Goal: Task Accomplishment & Management: Use online tool/utility

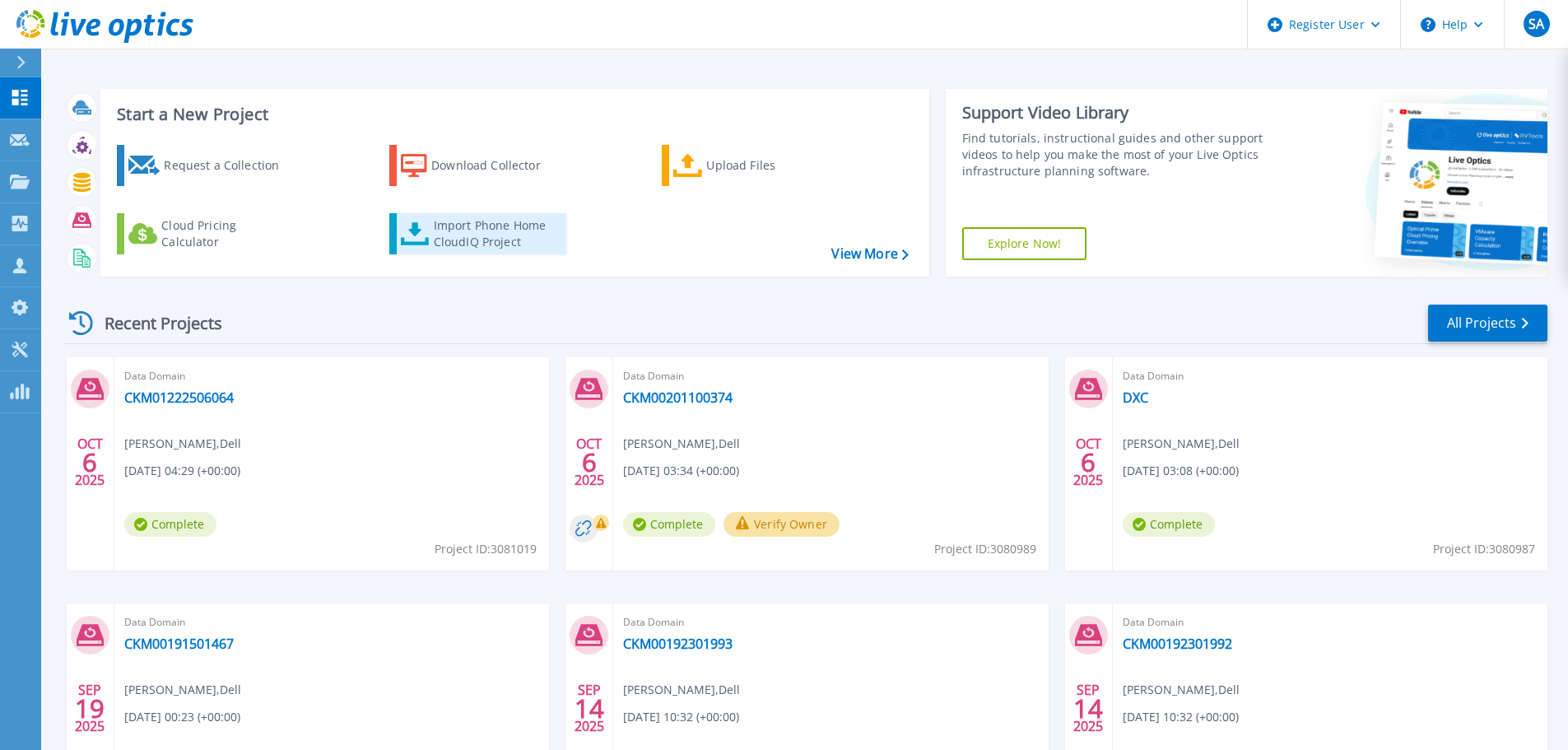
click at [436, 220] on div "Import Phone Home CloudIQ Project" at bounding box center [498, 234] width 128 height 33
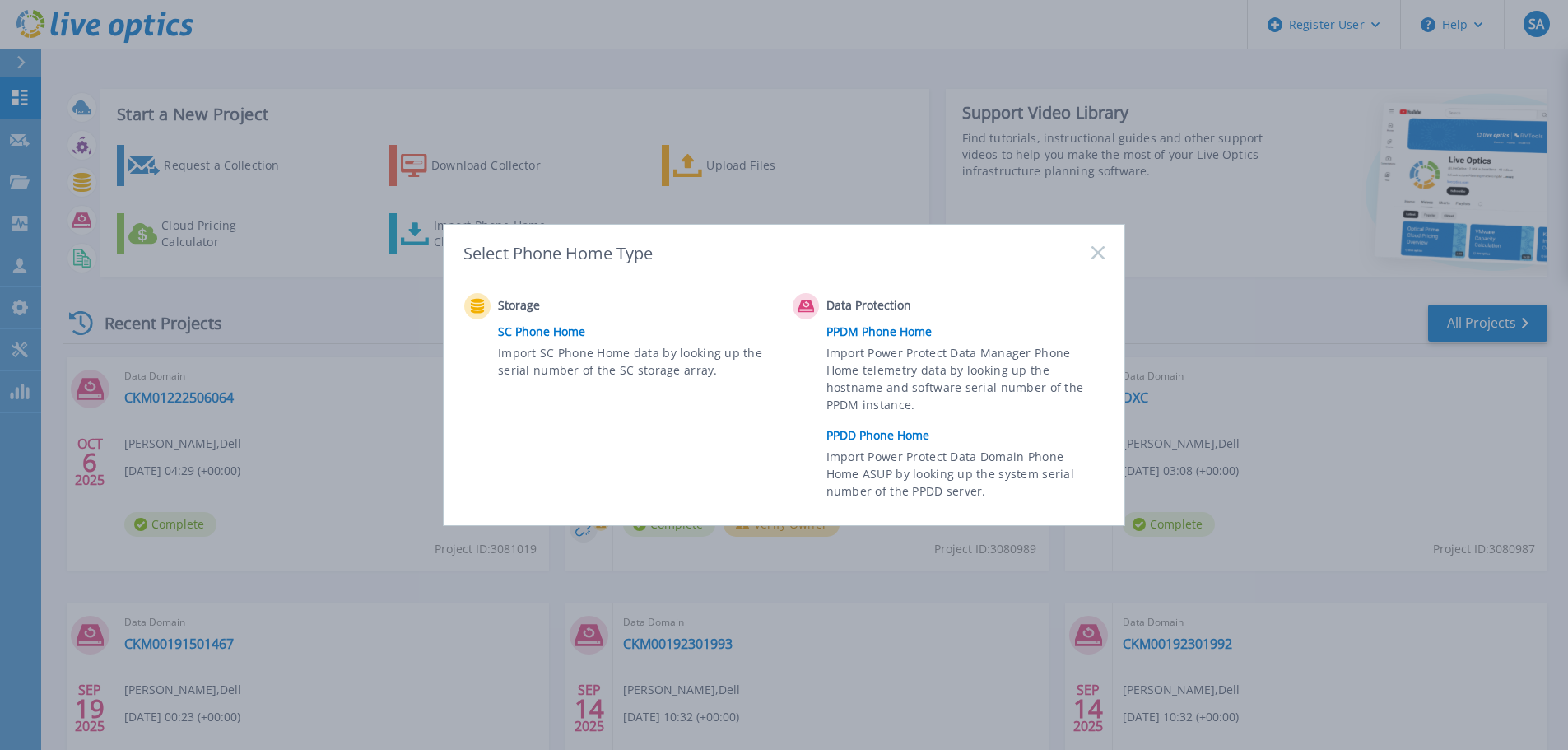
click at [875, 333] on link "PPDM Phone Home" at bounding box center [969, 331] width 286 height 25
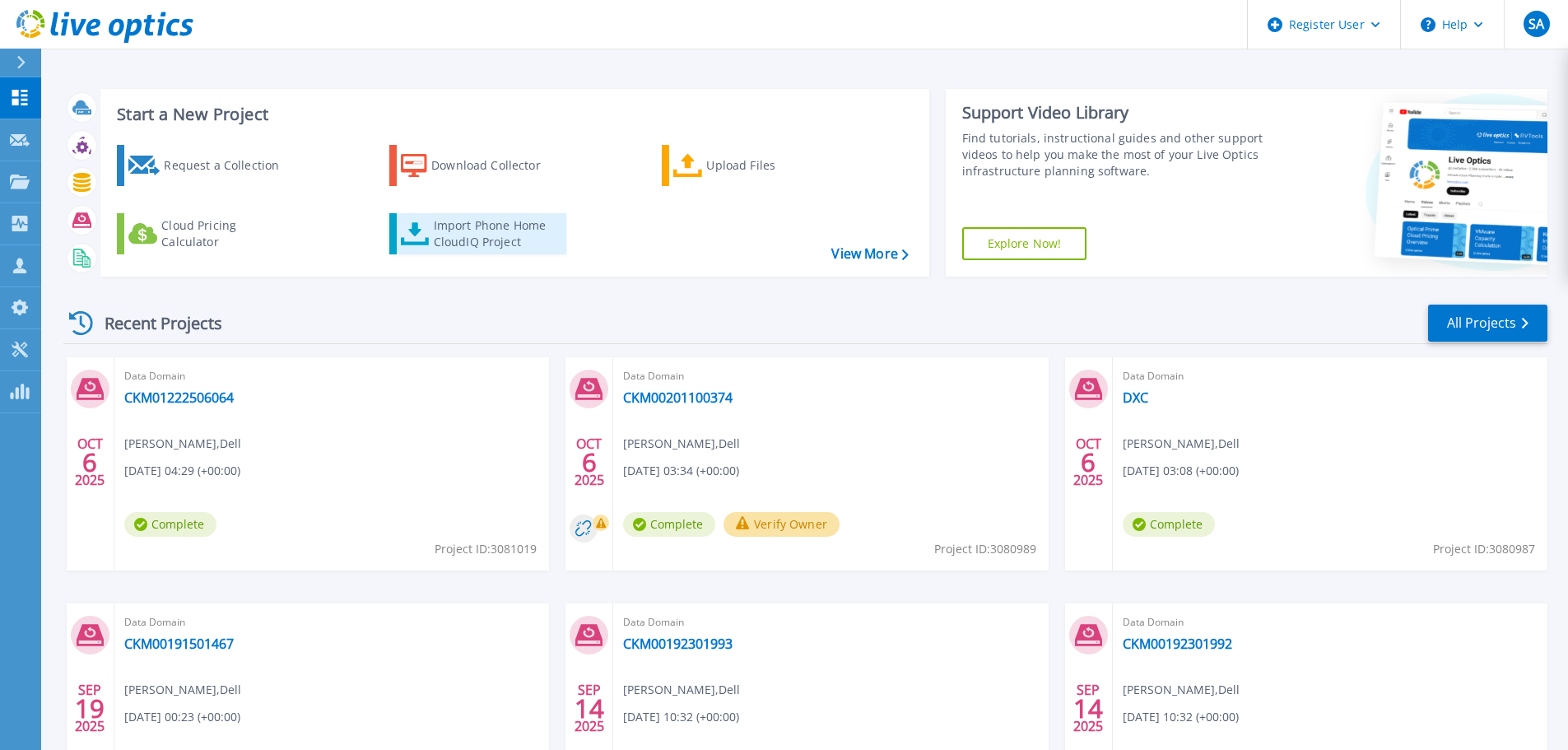
click at [493, 238] on div "Import Phone Home CloudIQ Project" at bounding box center [498, 234] width 128 height 33
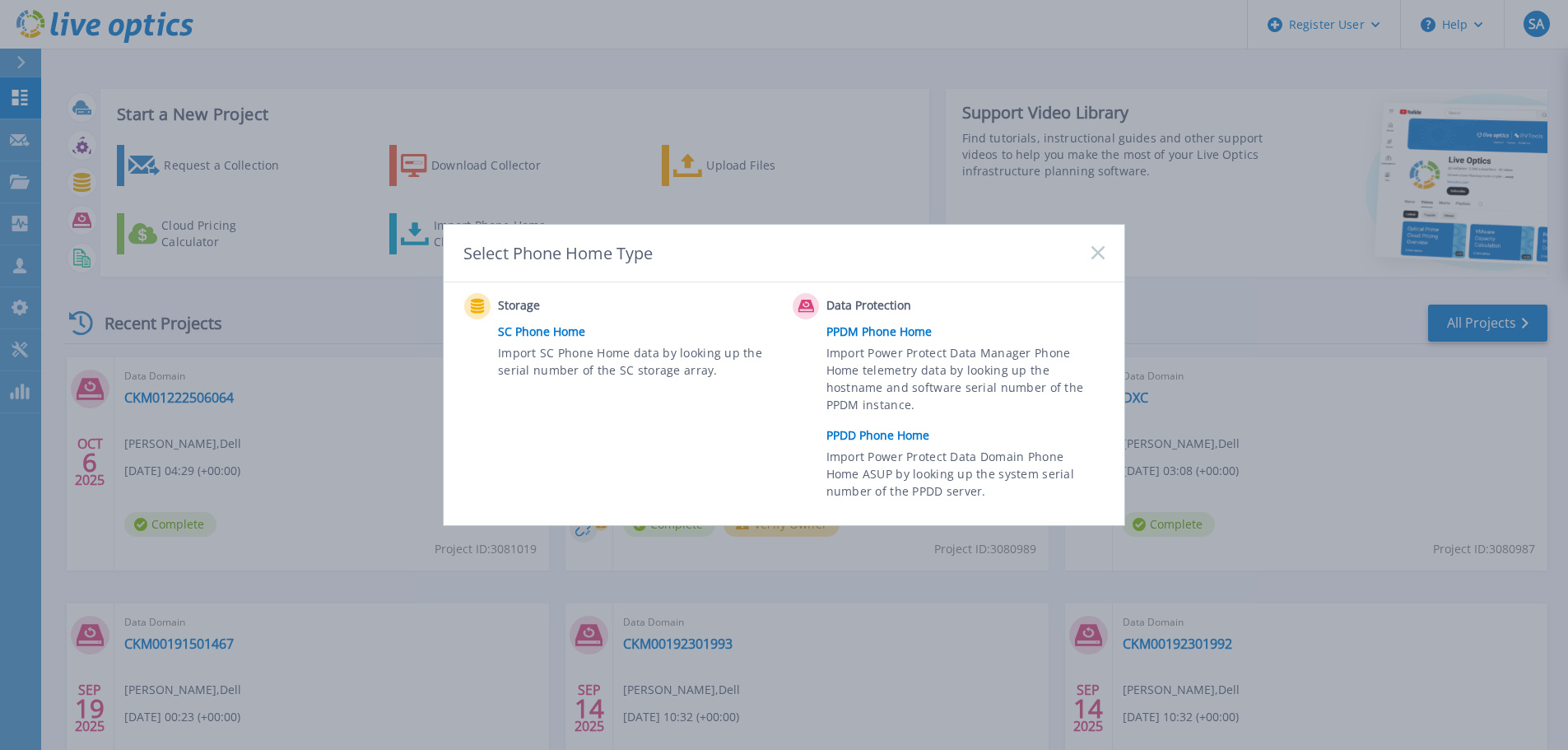
click at [886, 429] on link "PPDD Phone Home" at bounding box center [969, 436] width 286 height 25
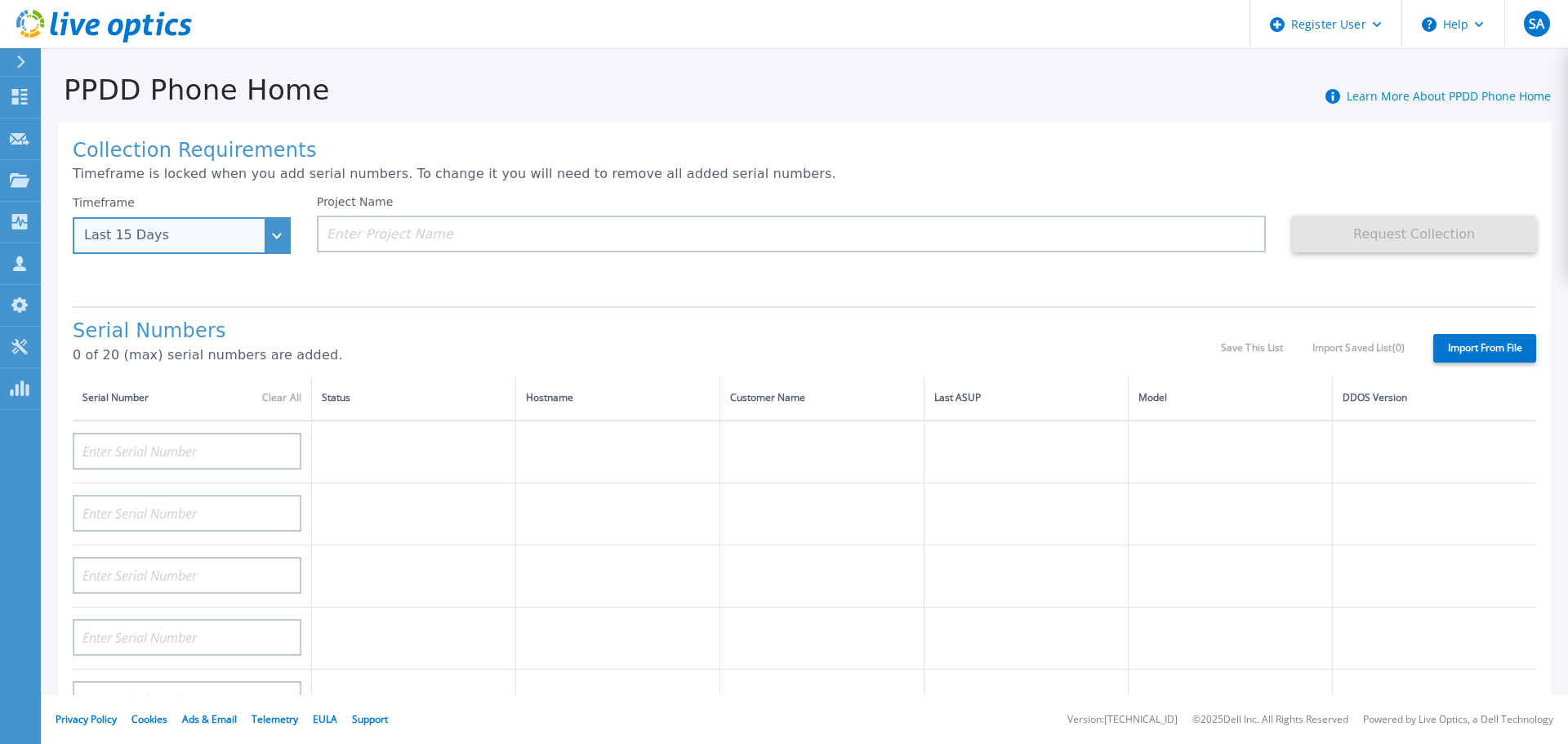
click at [246, 245] on div "Last 15 Days" at bounding box center [181, 236] width 218 height 37
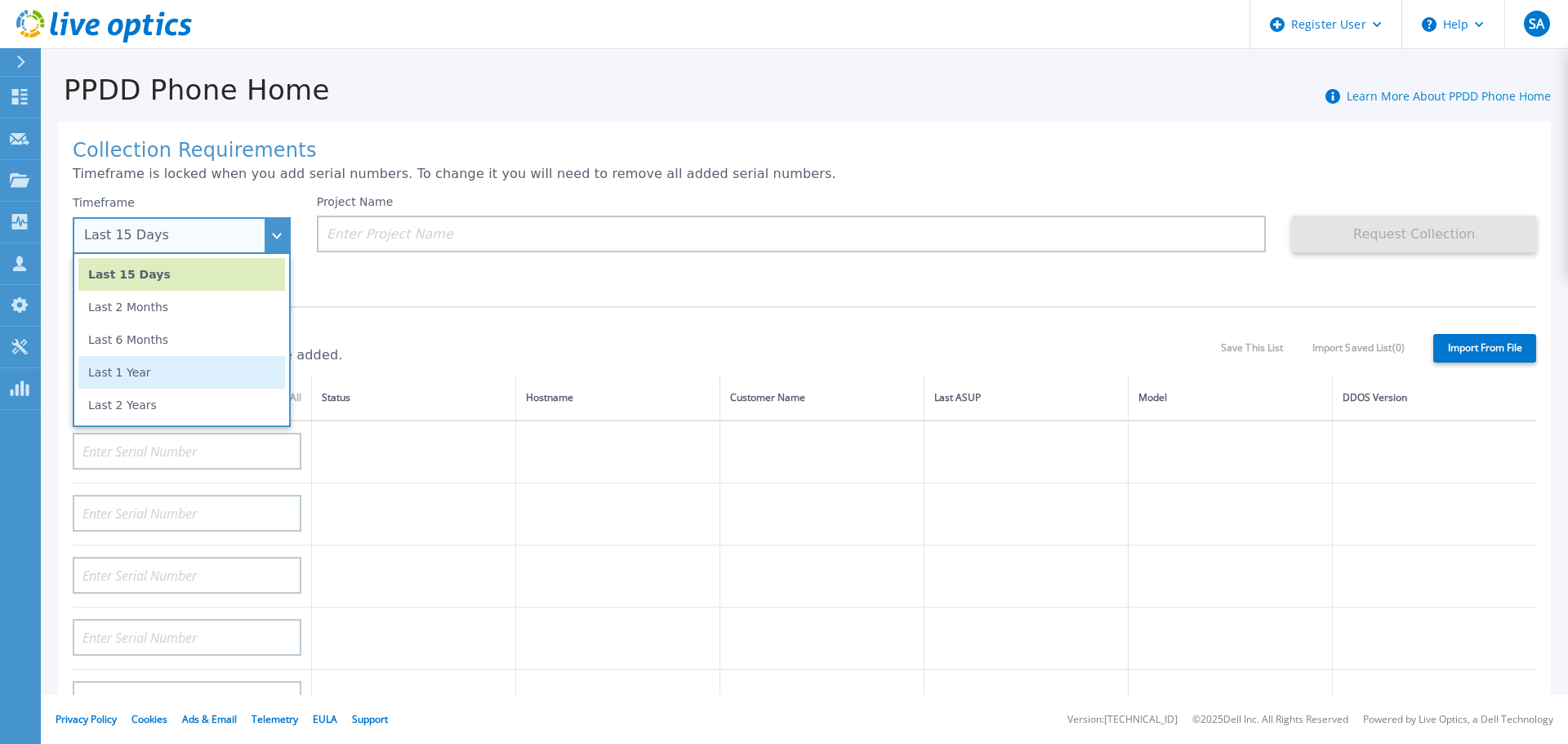
click at [226, 372] on li "Last 1 Year" at bounding box center [181, 372] width 206 height 32
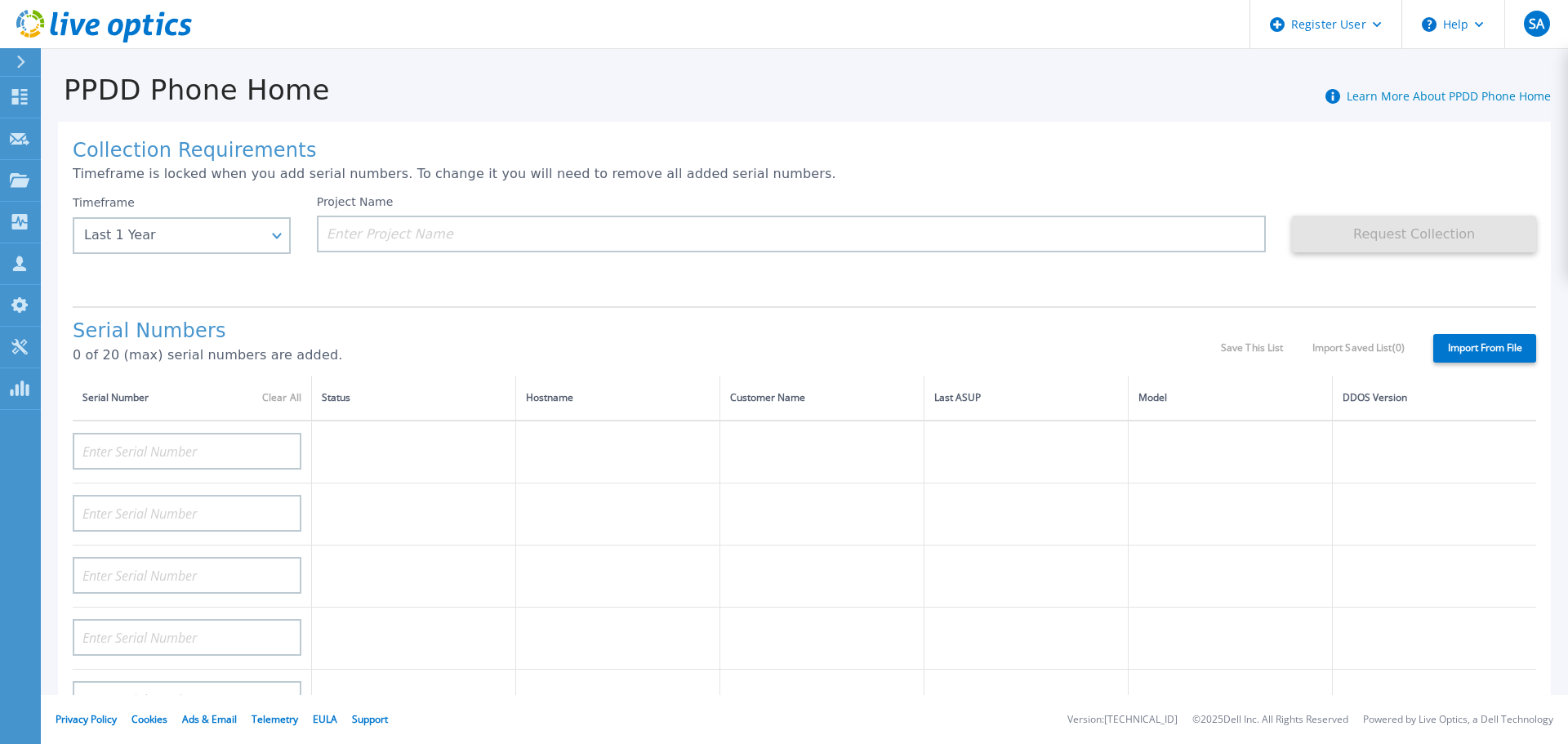
click at [717, 212] on div "Project Name" at bounding box center [791, 223] width 949 height 57
click at [459, 218] on input at bounding box center [791, 234] width 949 height 37
paste input "DE700205201915"
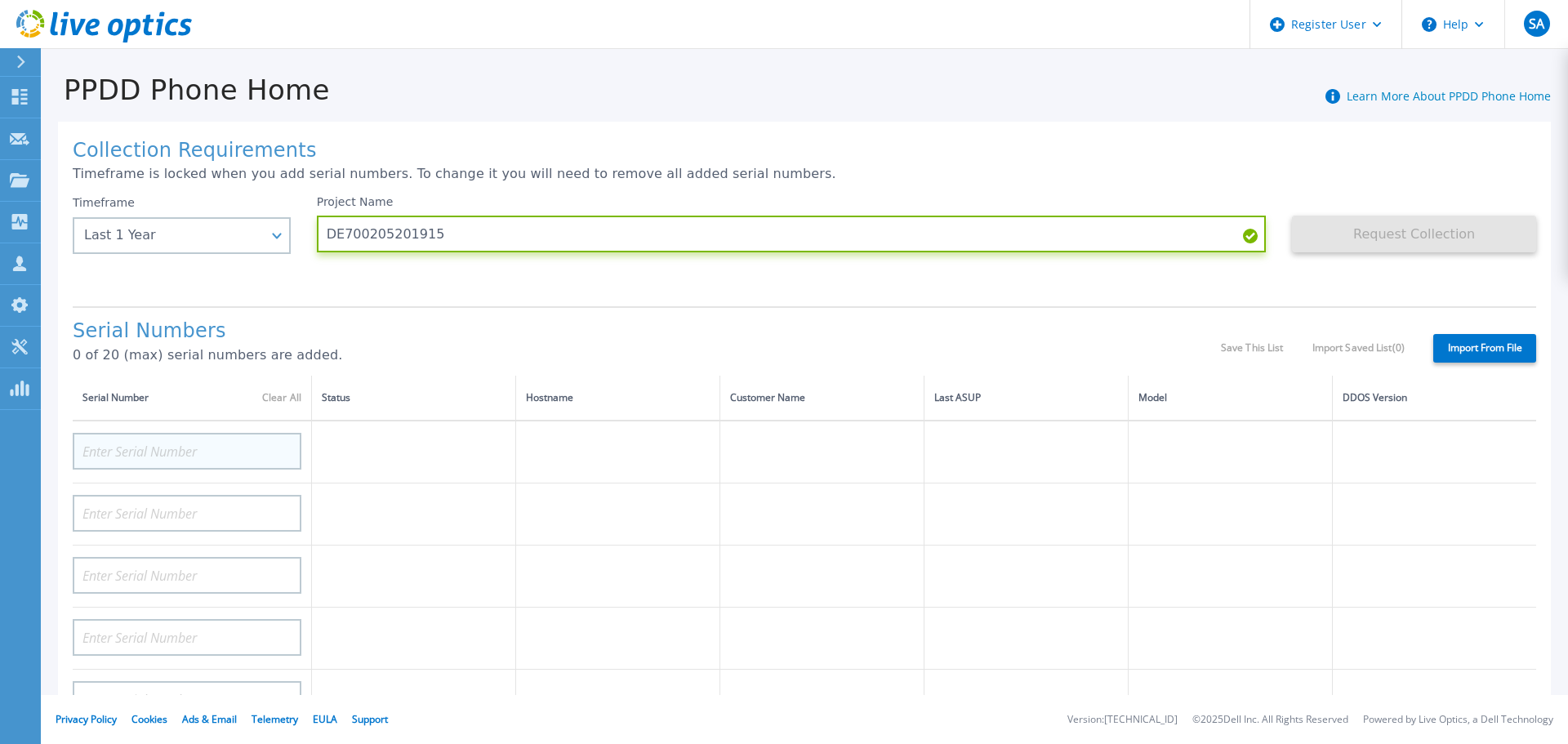
type input "DE700205201915"
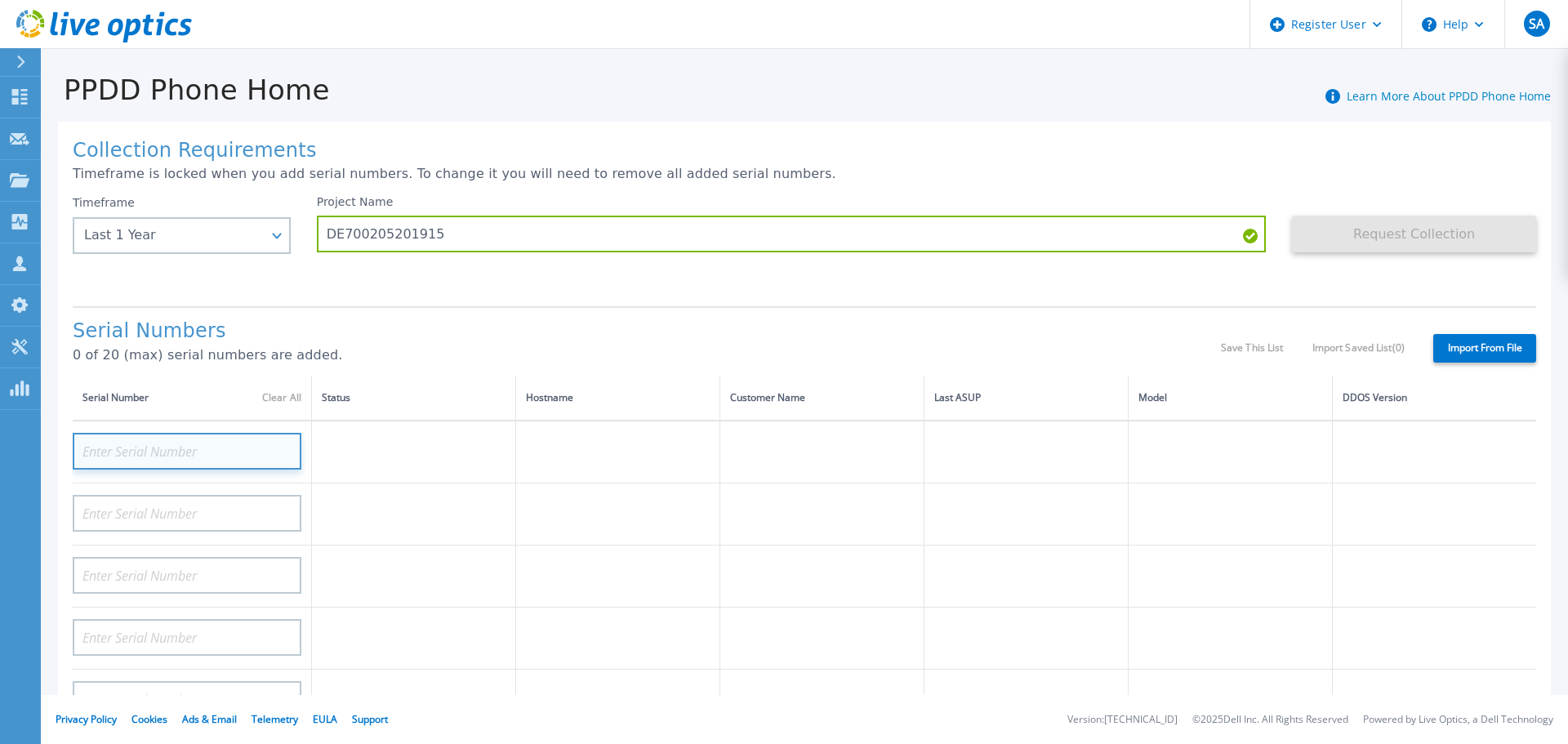
click at [177, 440] on input at bounding box center [186, 450] width 229 height 37
paste input "DE700205201915"
type input "DE700205201915"
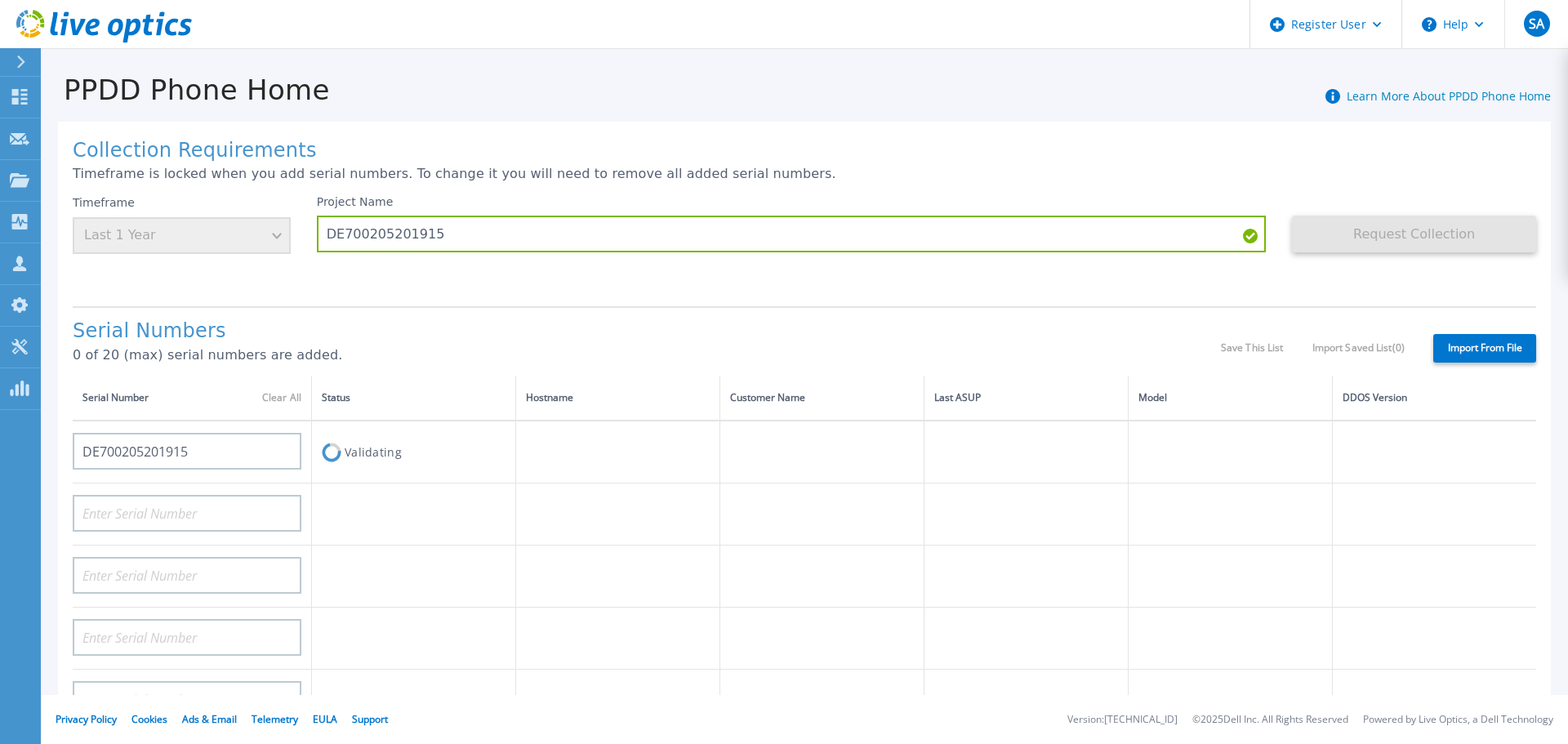
click at [750, 329] on h1 "Serial Numbers" at bounding box center [646, 332] width 1148 height 23
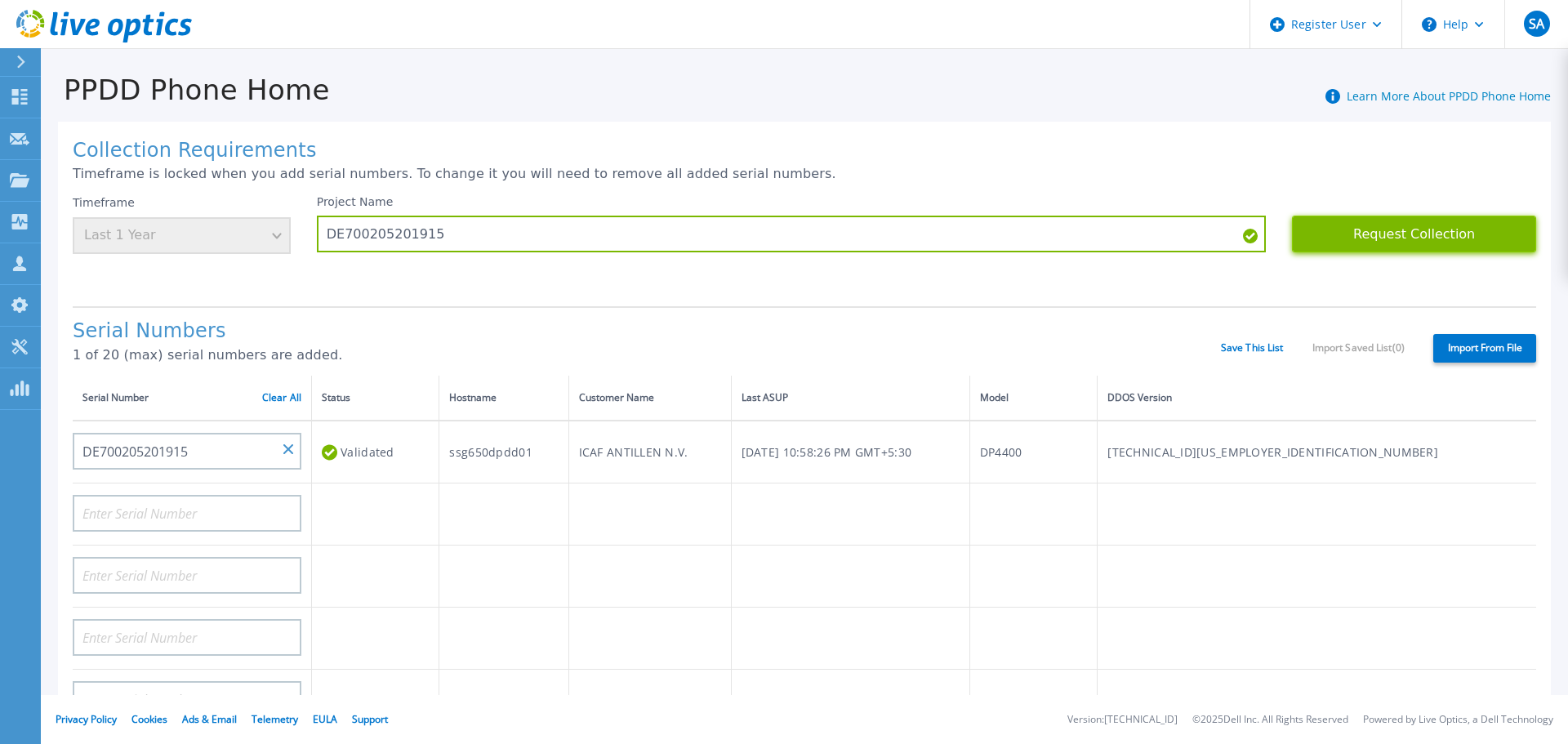
click at [1424, 224] on button "Request Collection" at bounding box center [1413, 234] width 244 height 37
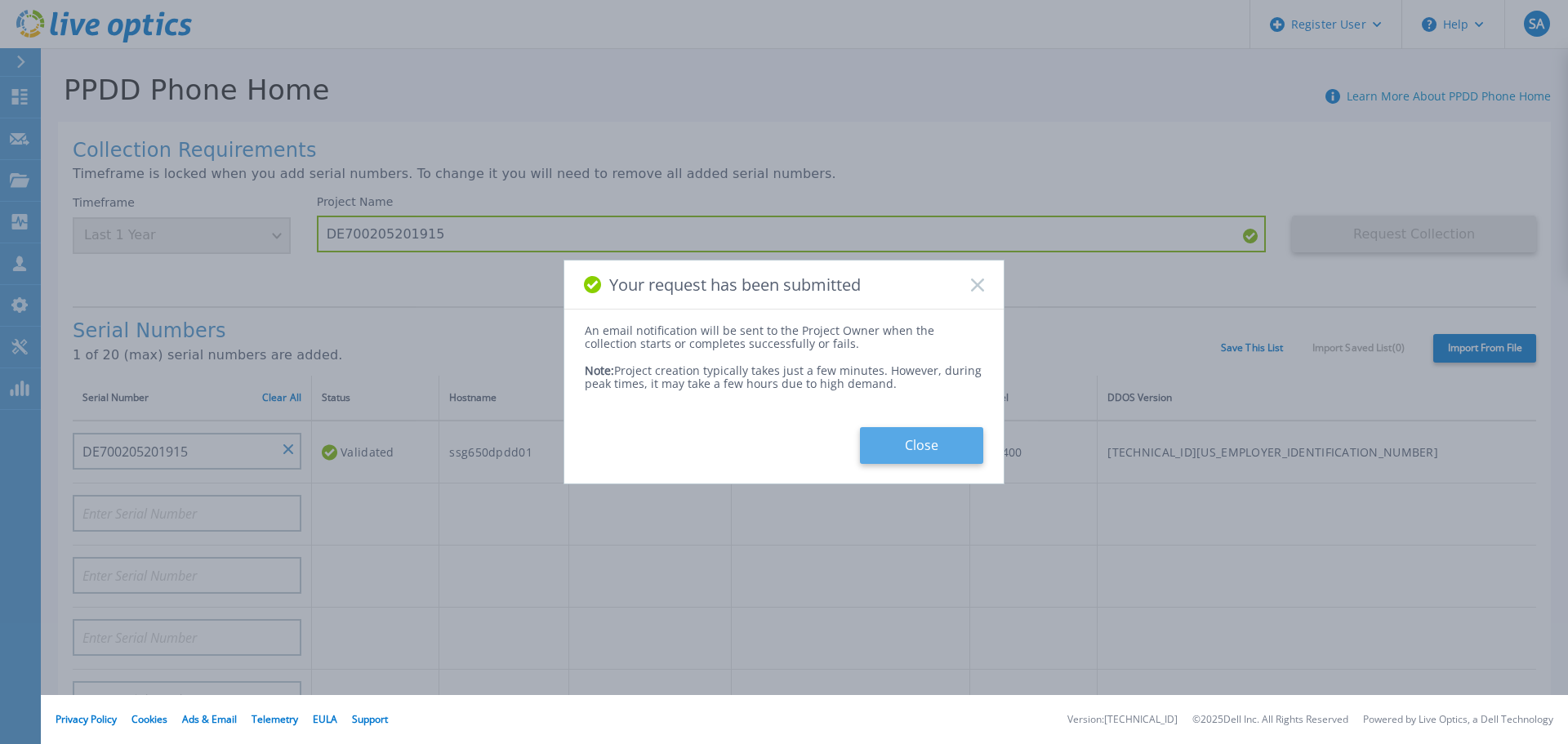
click at [937, 447] on button "Close" at bounding box center [922, 445] width 124 height 37
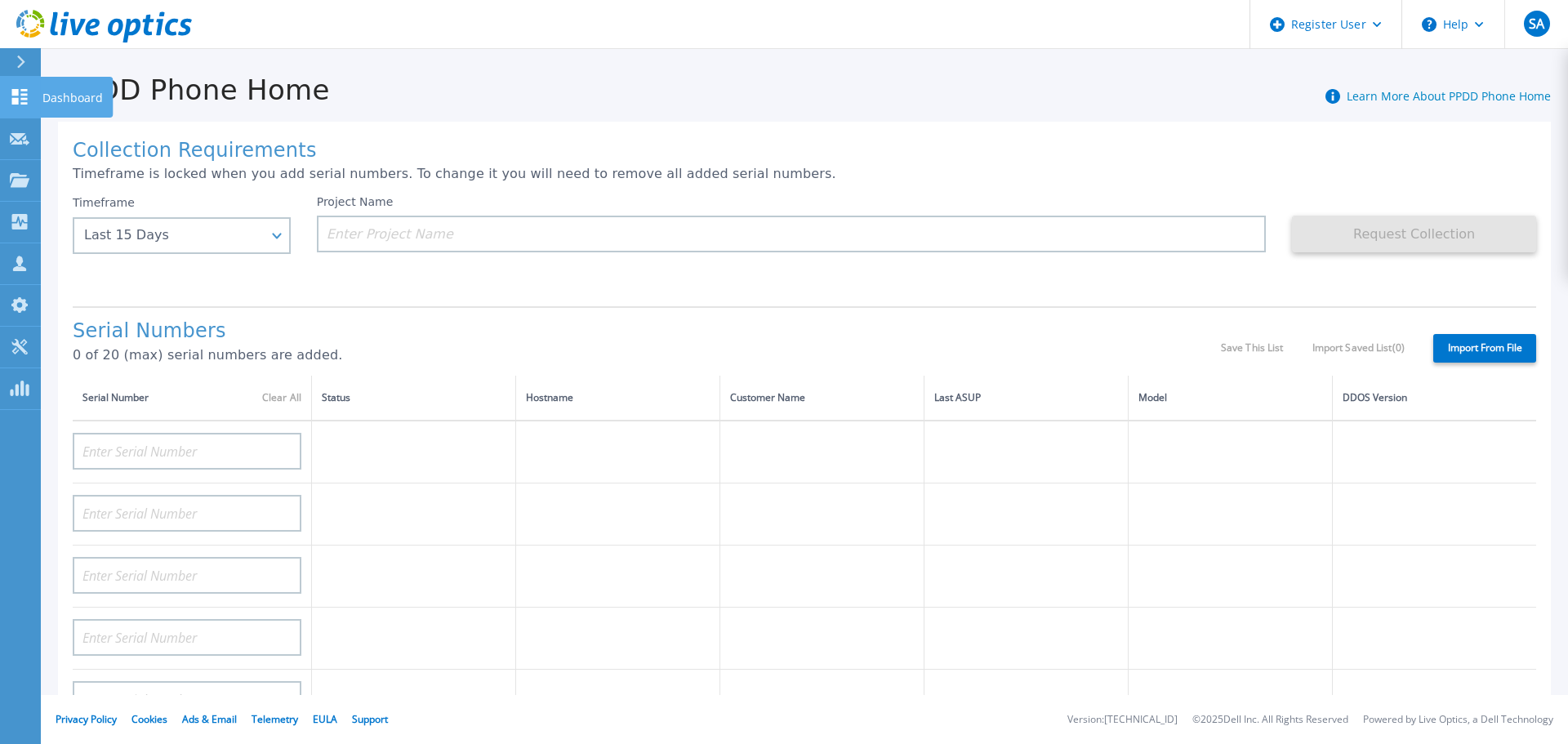
click at [9, 94] on link "Dashboard Dashboard" at bounding box center [20, 98] width 41 height 42
